Goal: Information Seeking & Learning: Learn about a topic

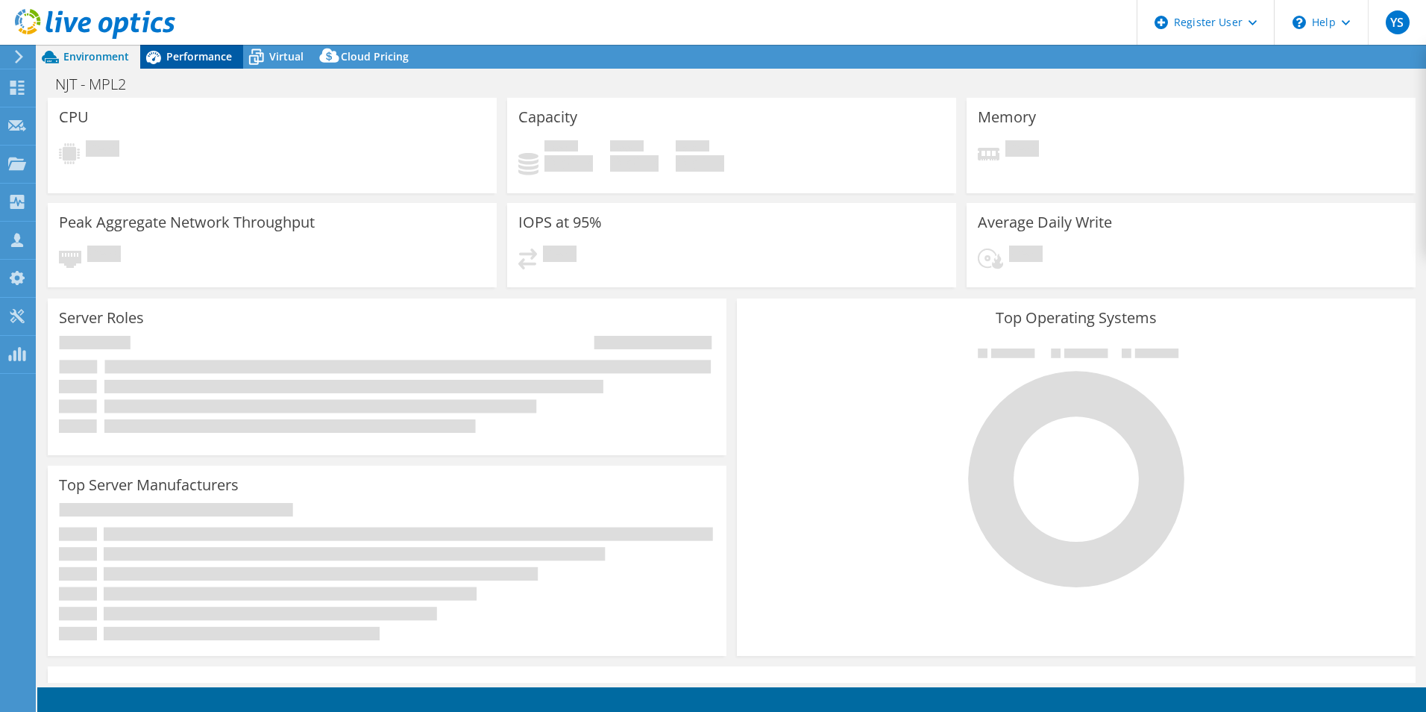
click at [171, 54] on span "Performance" at bounding box center [199, 56] width 66 height 14
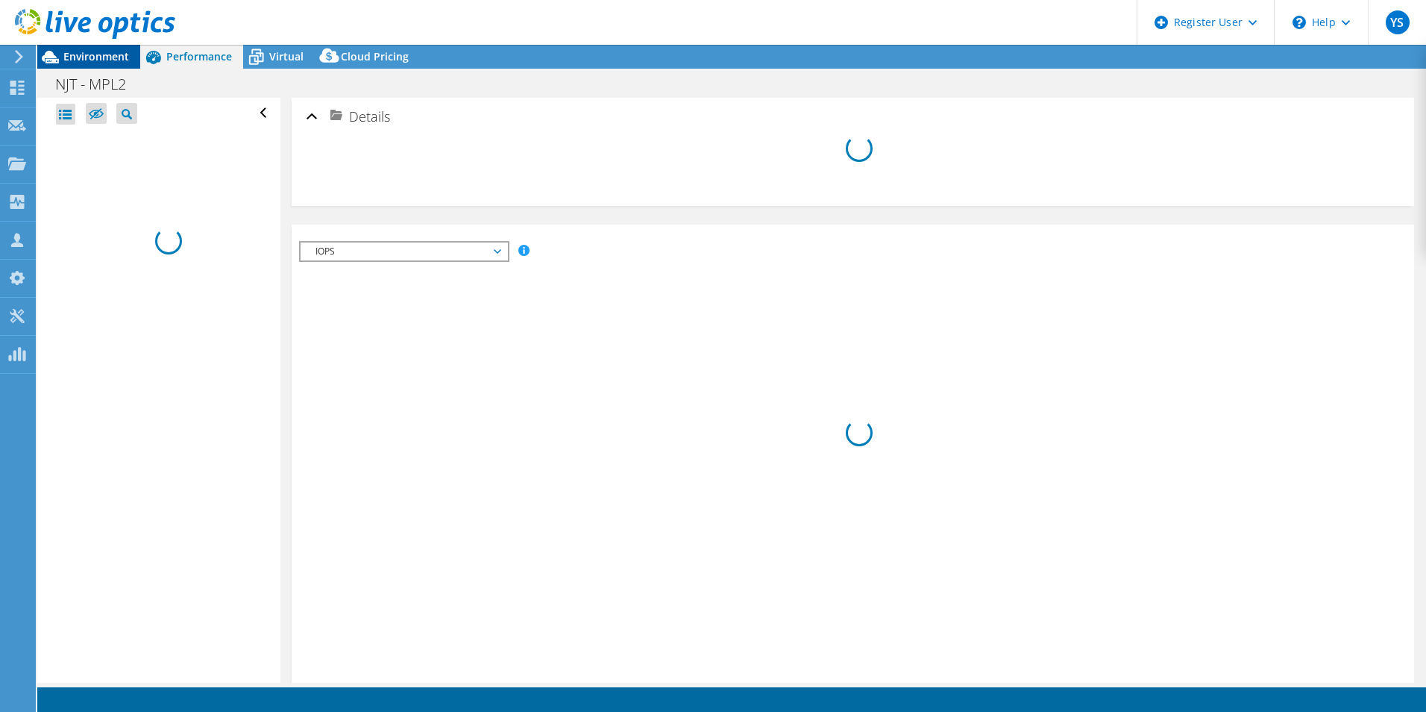
select select "USD"
click at [64, 50] on span "Environment" at bounding box center [96, 56] width 66 height 14
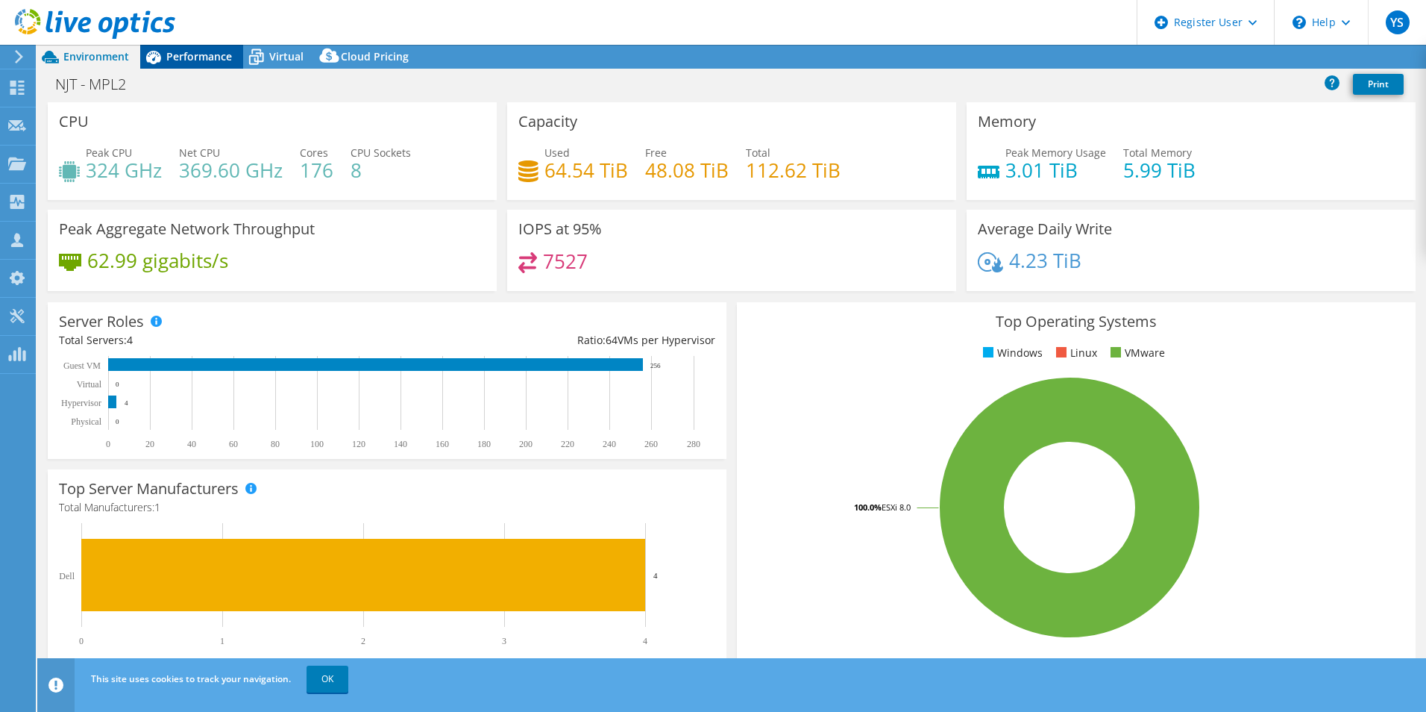
click at [175, 50] on span "Performance" at bounding box center [199, 56] width 66 height 14
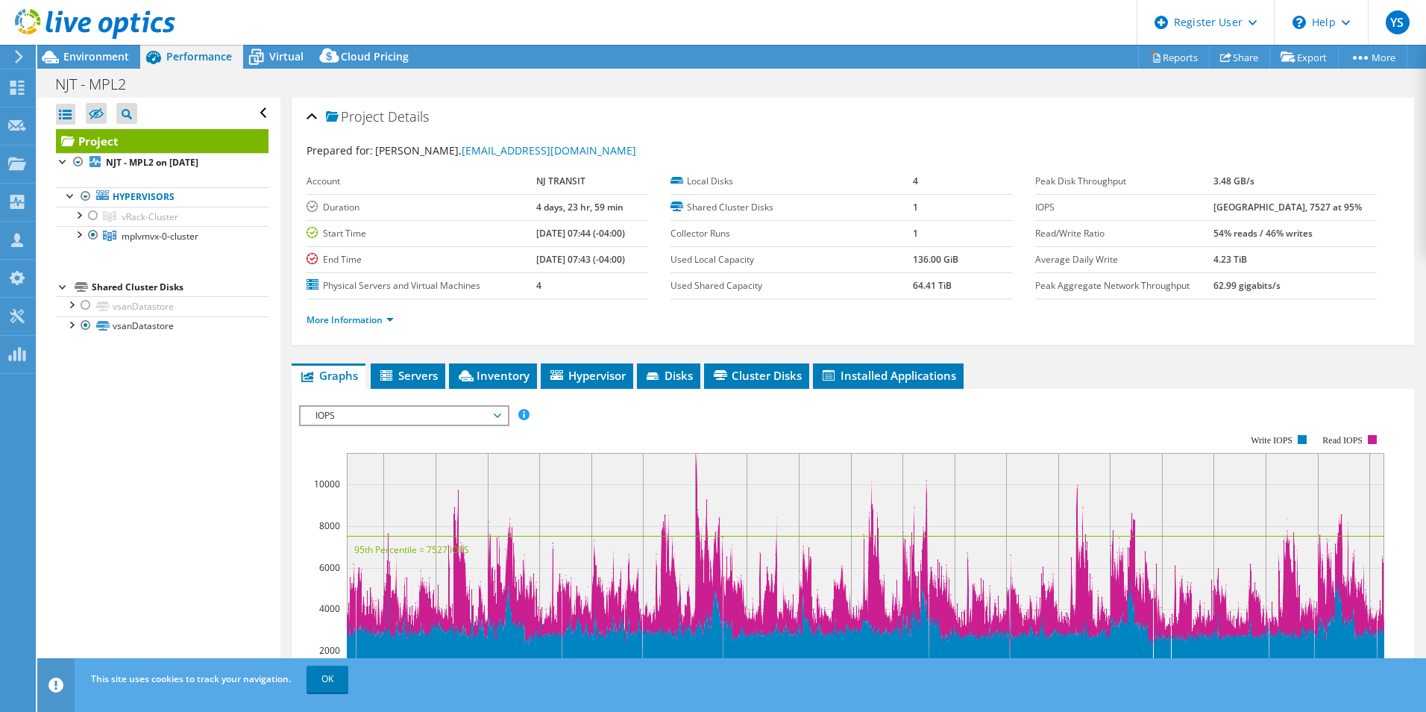
click at [67, 46] on div at bounding box center [87, 25] width 175 height 50
click at [72, 51] on span "Environment" at bounding box center [96, 56] width 66 height 14
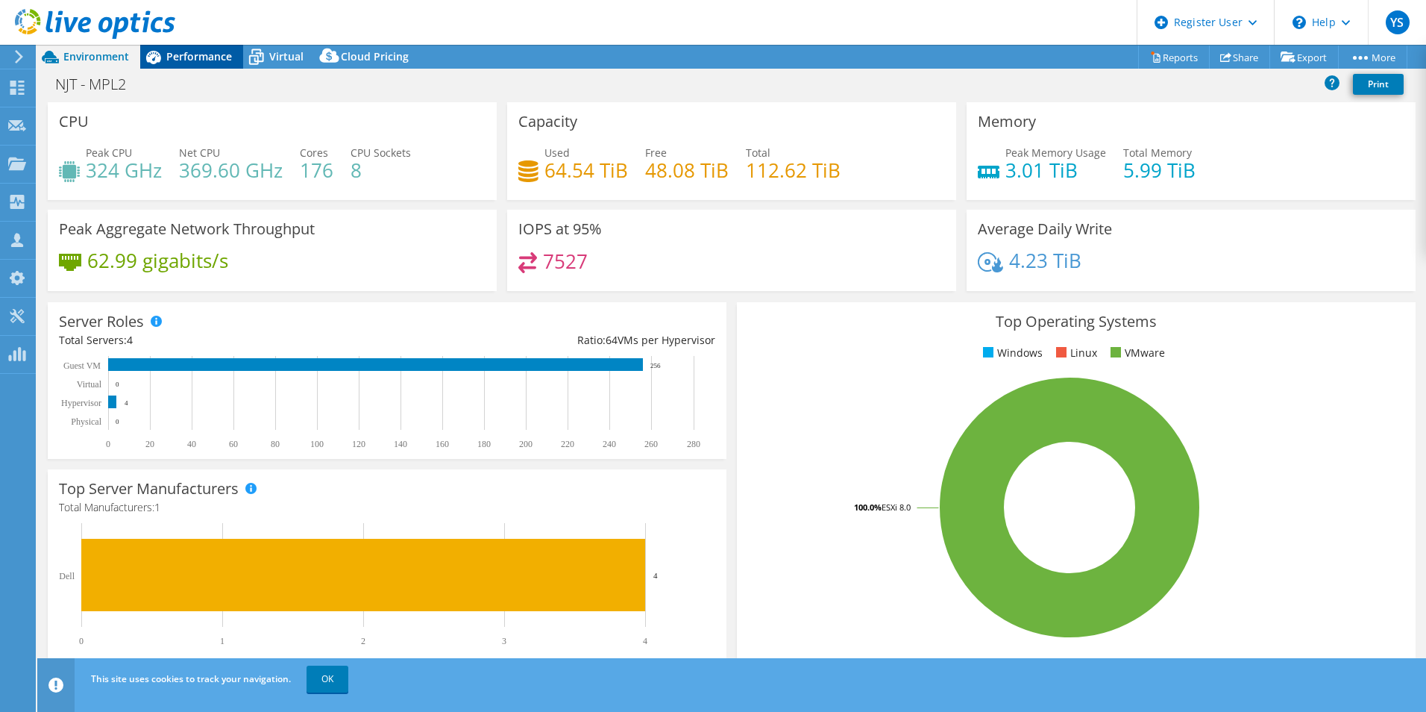
click at [201, 53] on span "Performance" at bounding box center [199, 56] width 66 height 14
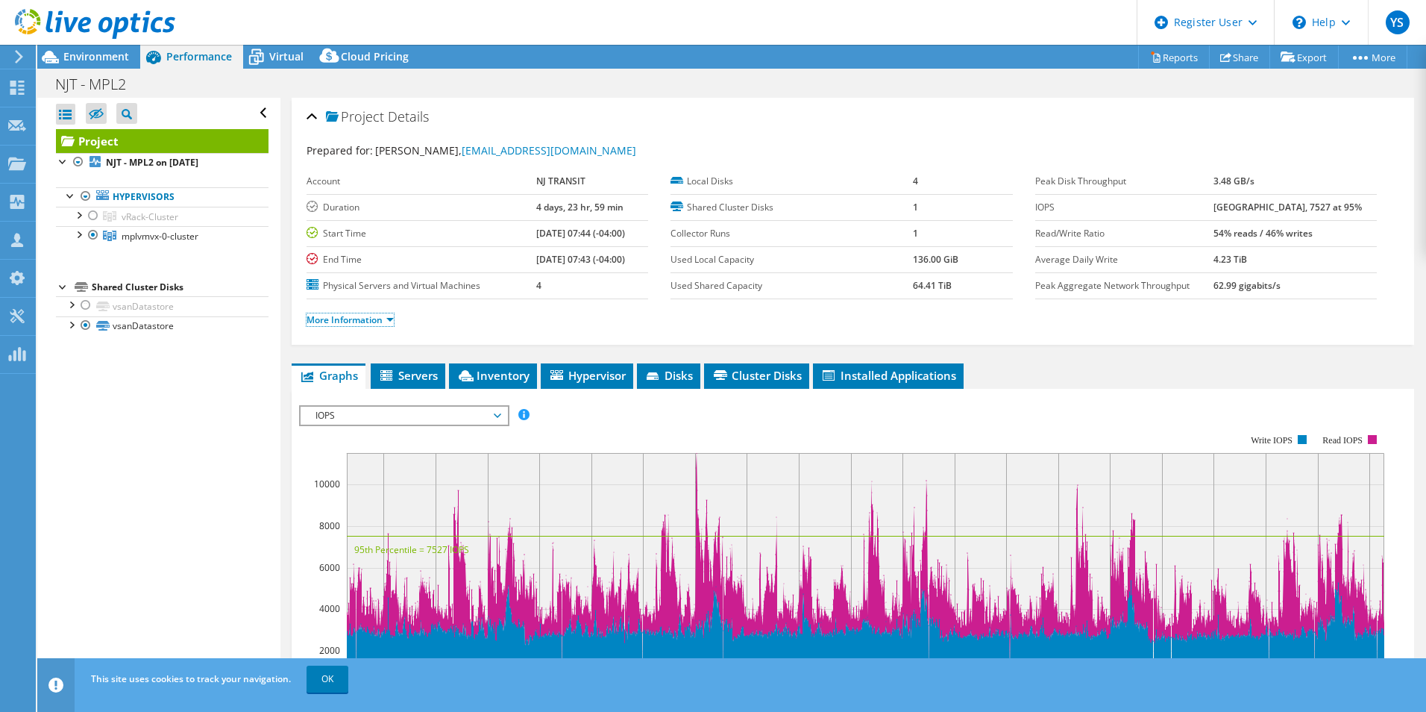
drag, startPoint x: 376, startPoint y: 321, endPoint x: 389, endPoint y: 327, distance: 14.0
click at [376, 321] on link "More Information" at bounding box center [350, 319] width 87 height 13
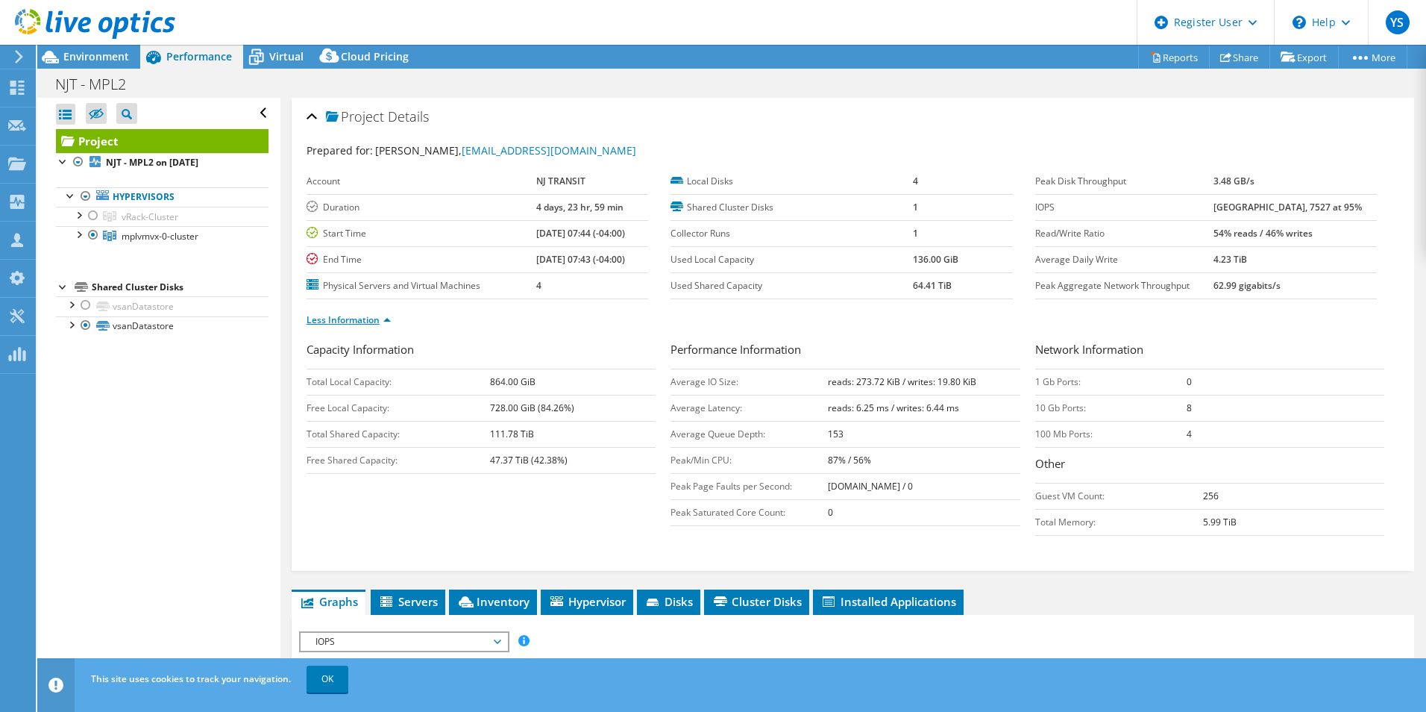
click at [378, 318] on link "Less Information" at bounding box center [349, 319] width 84 height 13
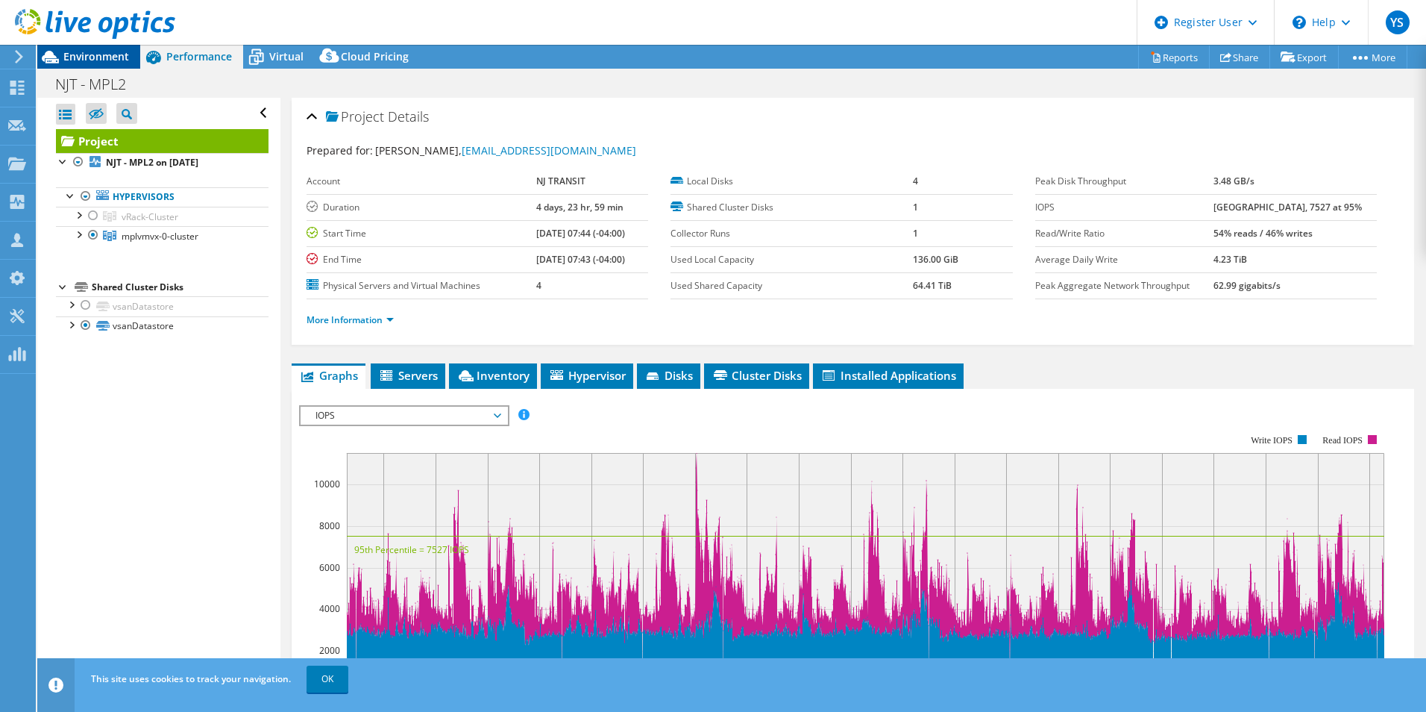
click at [120, 56] on span "Environment" at bounding box center [96, 56] width 66 height 14
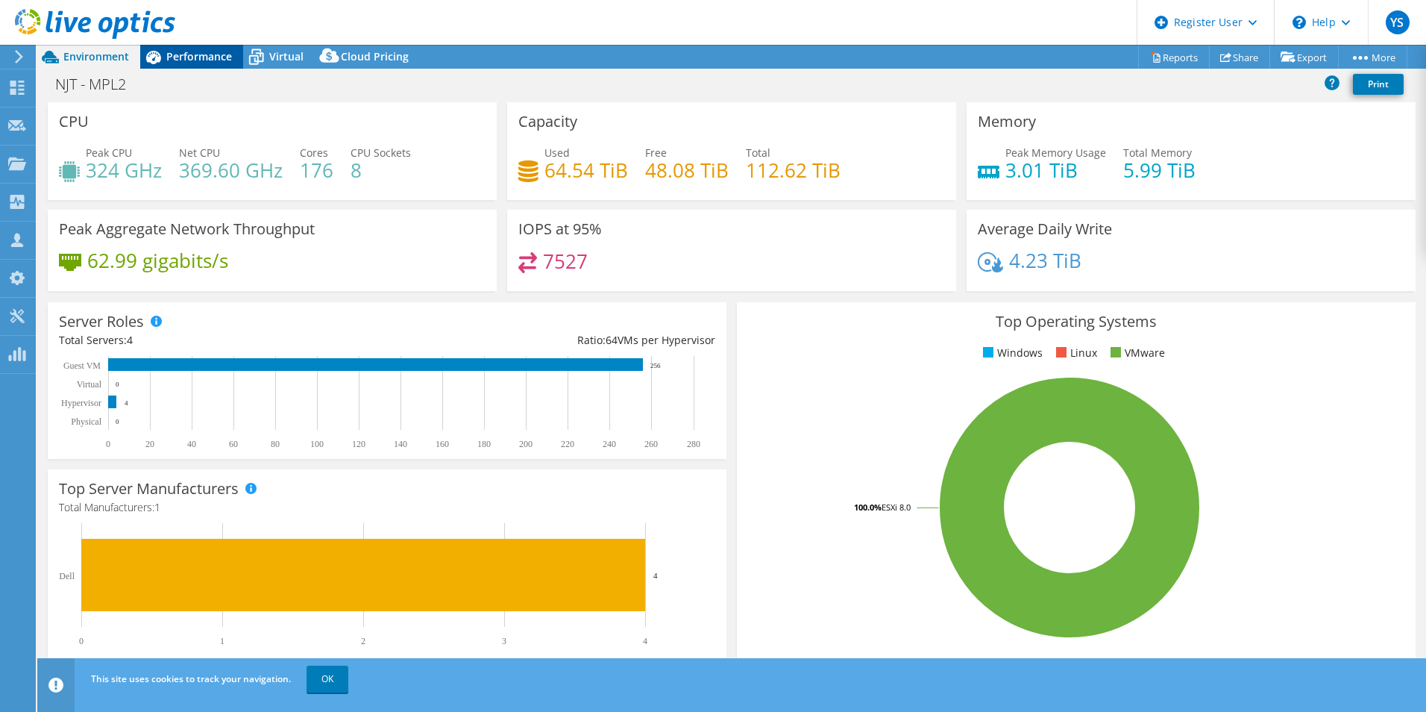
click at [172, 54] on span "Performance" at bounding box center [199, 56] width 66 height 14
